Goal: Task Accomplishment & Management: Manage account settings

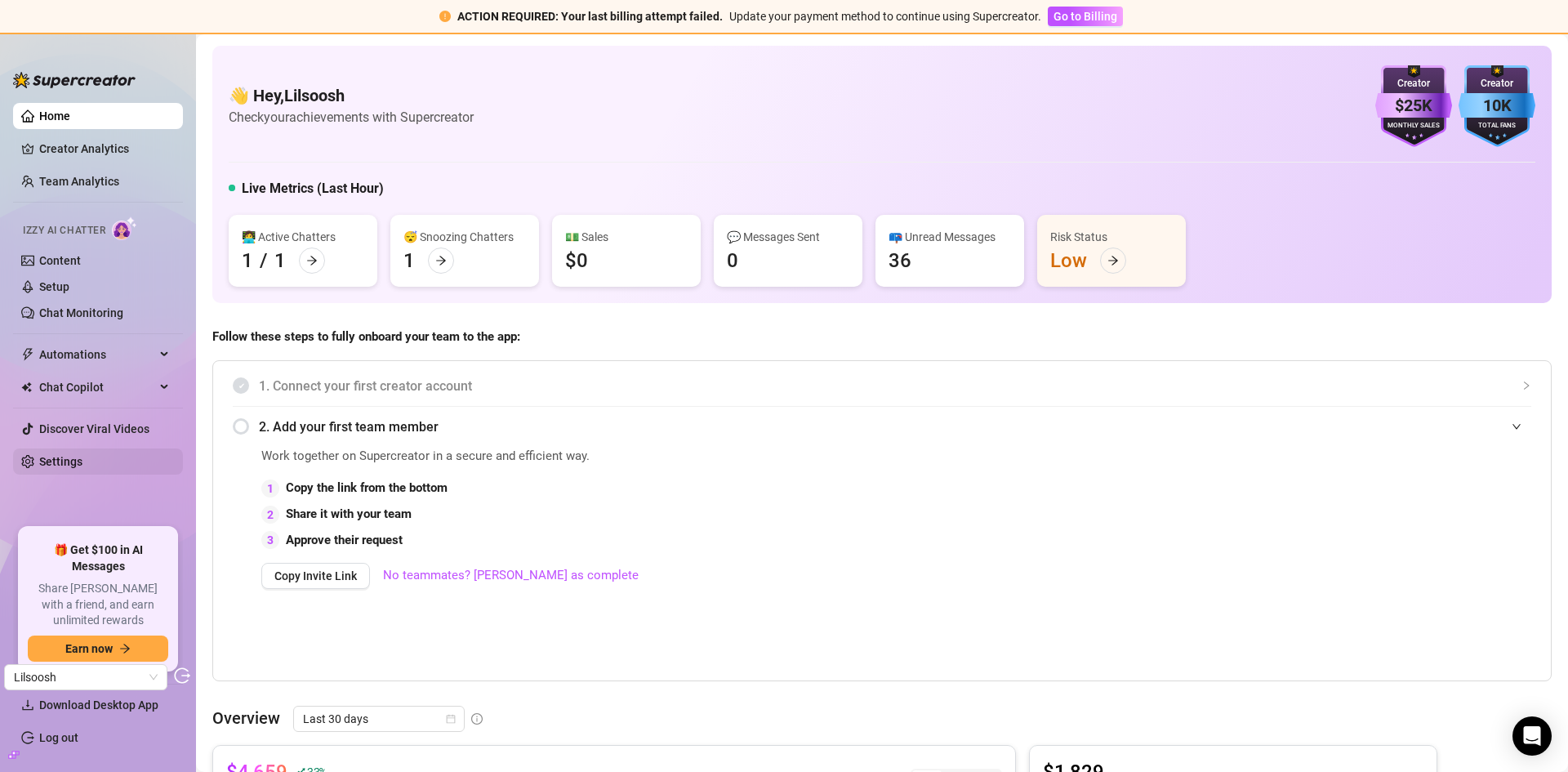
click at [83, 459] on link "Settings" at bounding box center [61, 462] width 43 height 13
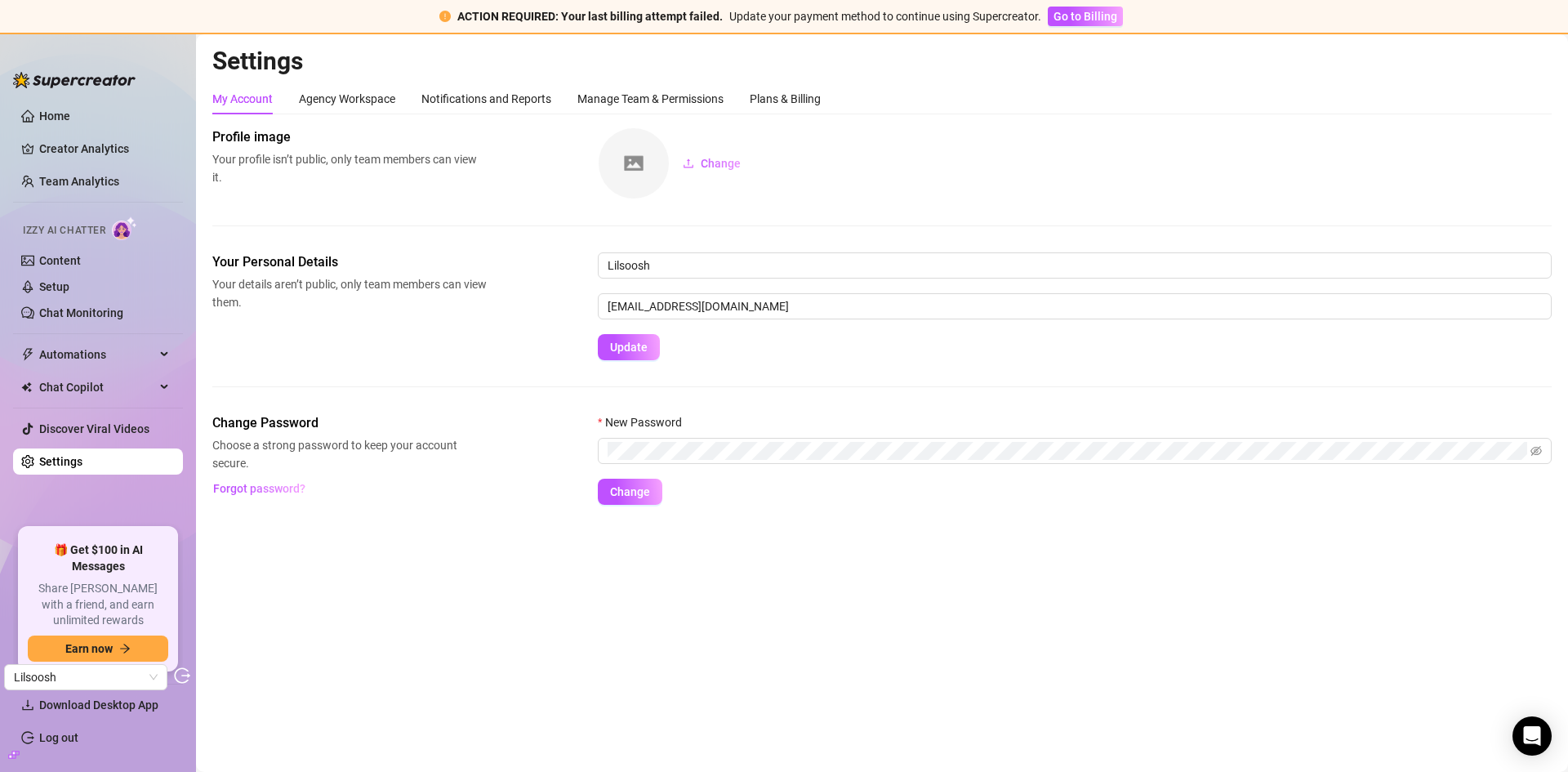
click at [750, 98] on div "My Account Agency Workspace Notifications and Reports Manage Team & Permissions…" at bounding box center [516, 99] width 608 height 31
click at [802, 104] on div "Plans & Billing" at bounding box center [785, 99] width 71 height 18
